Goal: Information Seeking & Learning: Learn about a topic

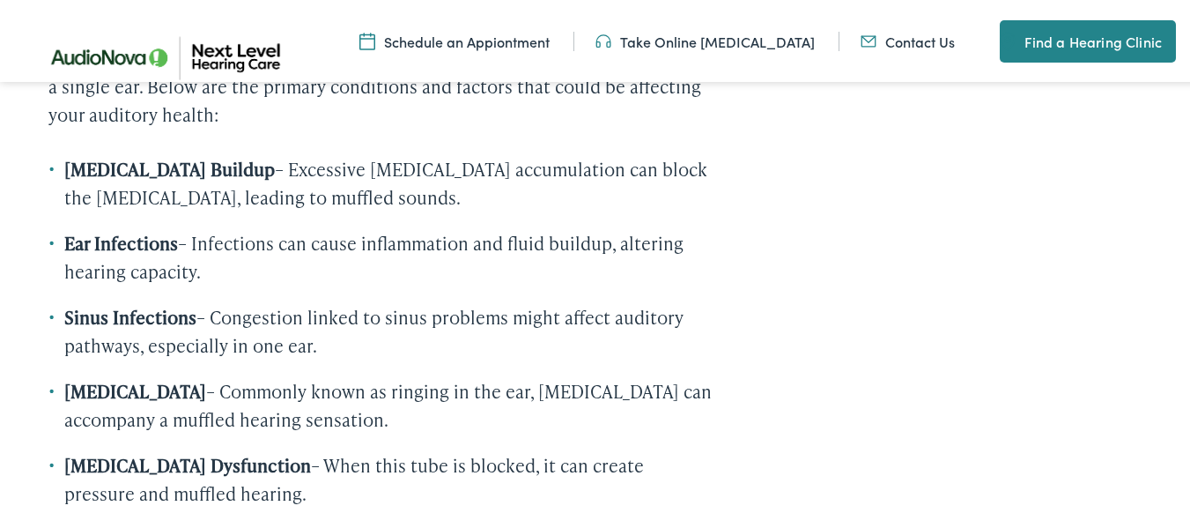
scroll to position [1635, 0]
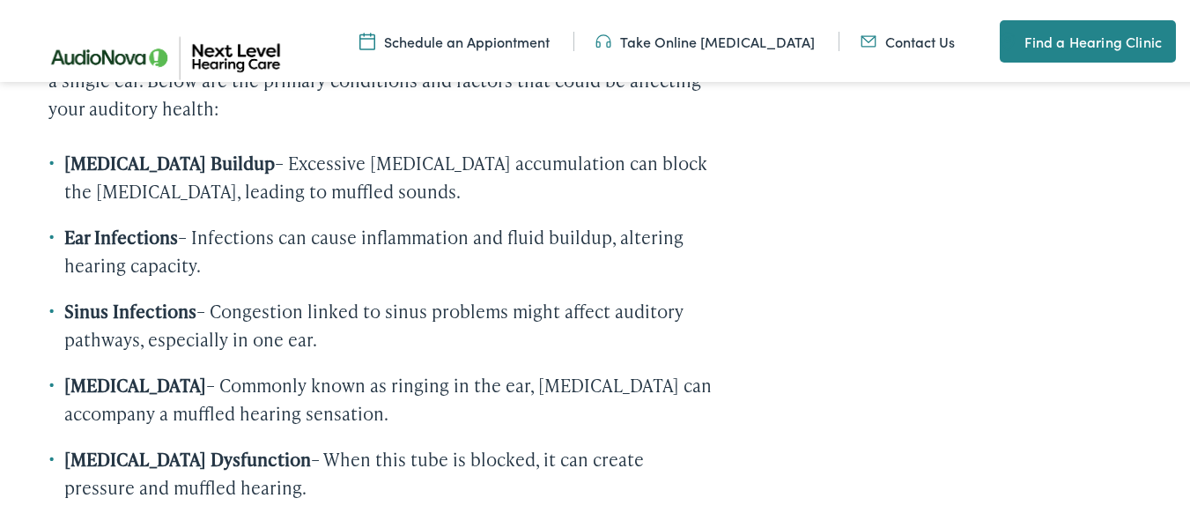
click at [245, 444] on strong "[MEDICAL_DATA] Dysfunction" at bounding box center [187, 456] width 247 height 25
drag, startPoint x: 70, startPoint y: 414, endPoint x: 296, endPoint y: 414, distance: 226.4
click at [296, 444] on strong "[MEDICAL_DATA] Dysfunction" at bounding box center [187, 456] width 247 height 25
click at [74, 444] on strong "[MEDICAL_DATA] Dysfunction" at bounding box center [187, 456] width 247 height 25
click at [68, 444] on strong "[MEDICAL_DATA] Dysfunction" at bounding box center [187, 456] width 247 height 25
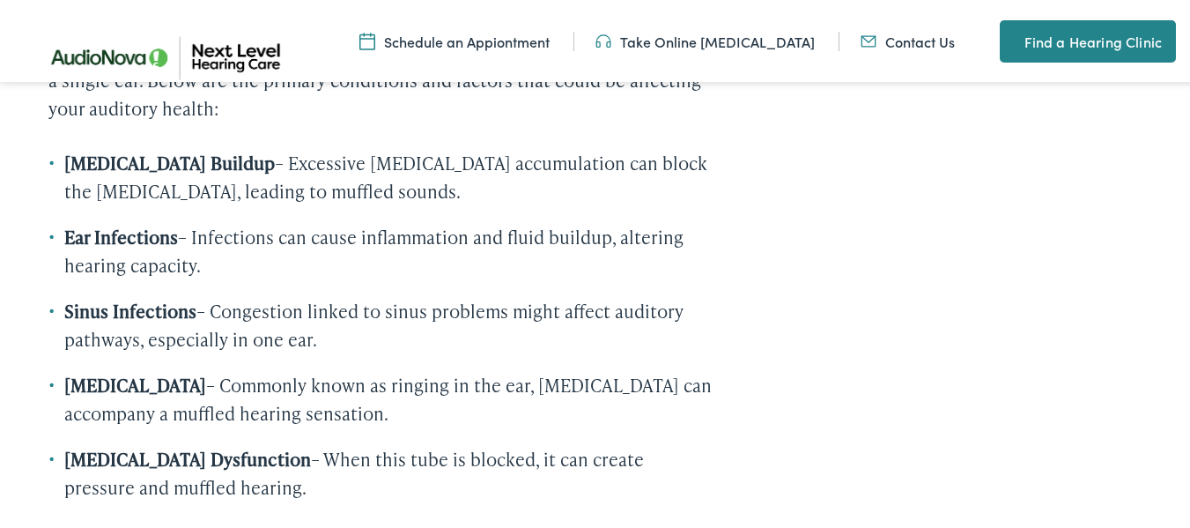
drag, startPoint x: 69, startPoint y: 415, endPoint x: 307, endPoint y: 421, distance: 237.9
click at [307, 444] on strong "[MEDICAL_DATA] Dysfunction" at bounding box center [187, 456] width 247 height 25
copy strong "[MEDICAL_DATA] Dysfunction"
drag, startPoint x: 383, startPoint y: 376, endPoint x: 348, endPoint y: 416, distance: 53.0
click at [348, 416] on ul "[MEDICAL_DATA] Buildup – Excessive [MEDICAL_DATA] accumulation can block the [M…" at bounding box center [380, 359] width 664 height 426
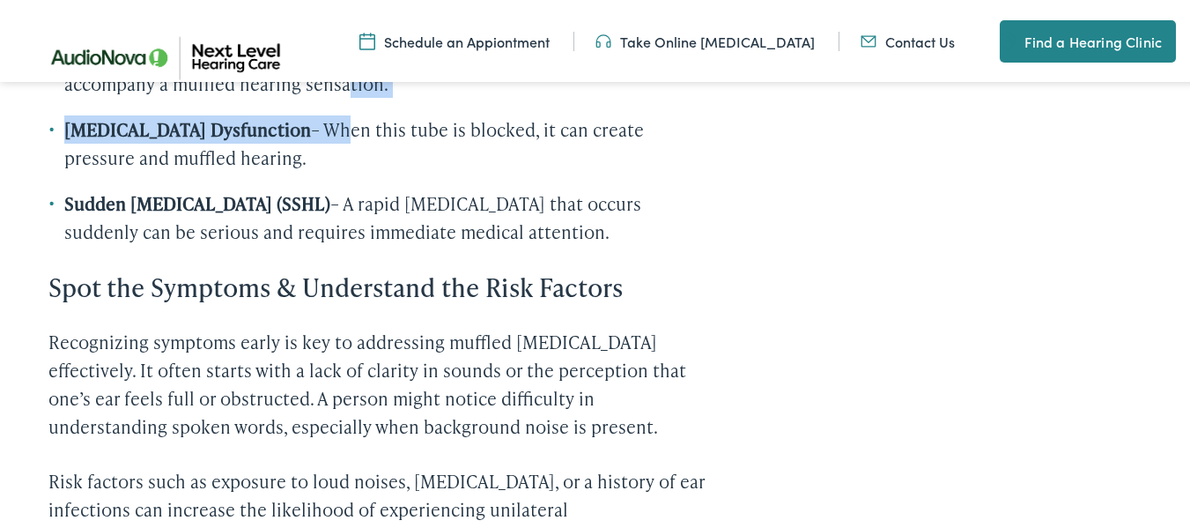
scroll to position [1962, 0]
